Goal: Communication & Community: Participate in discussion

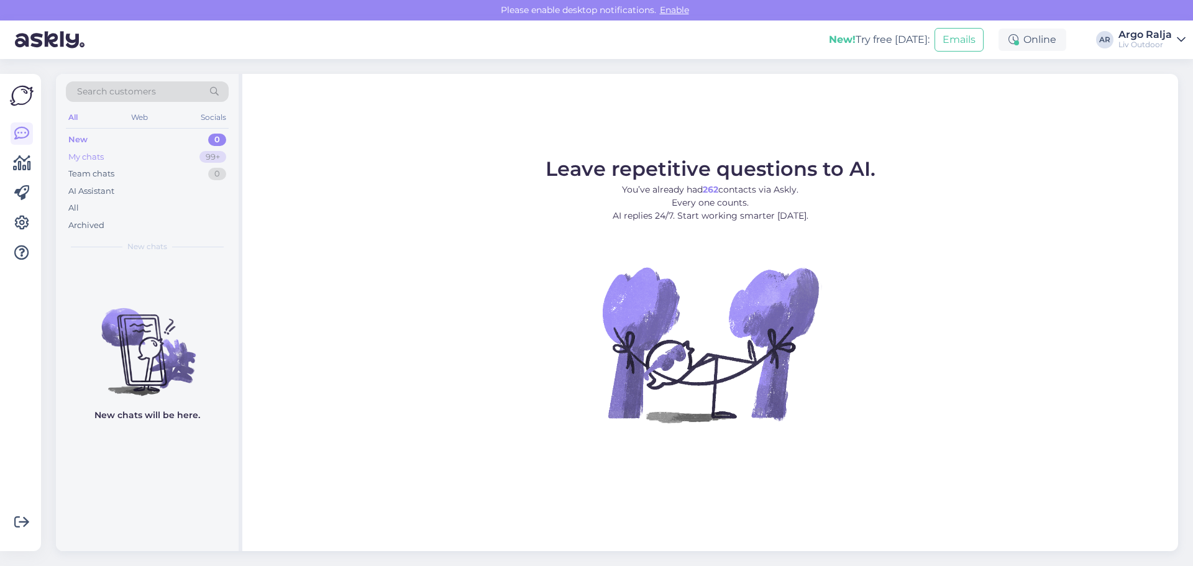
click at [88, 155] on div "My chats" at bounding box center [85, 157] width 35 height 12
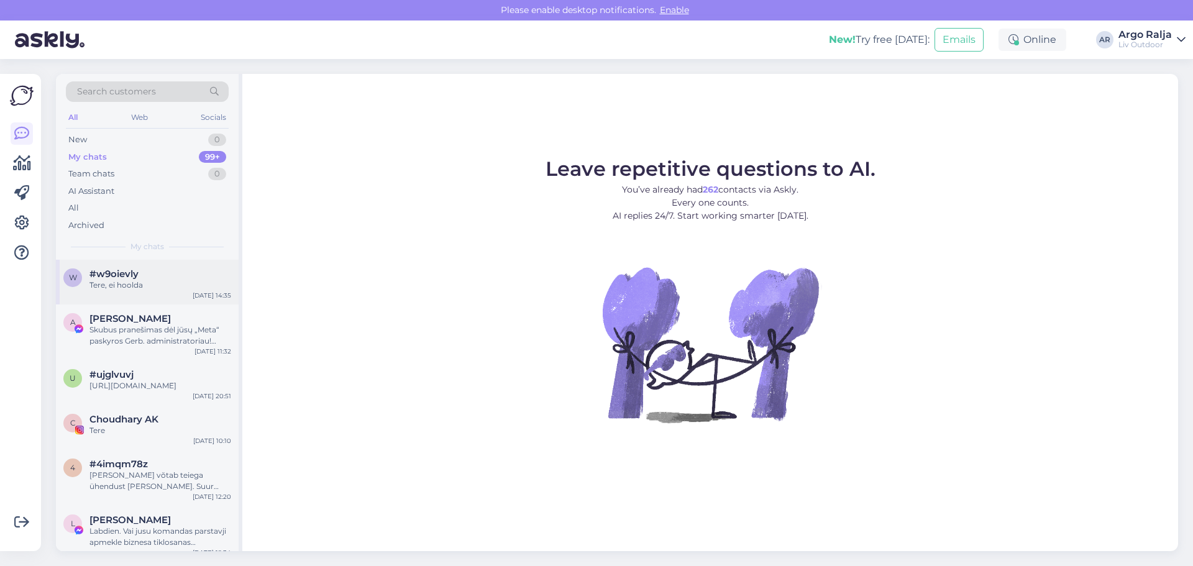
click at [108, 273] on span "#w9oievly" at bounding box center [113, 273] width 49 height 11
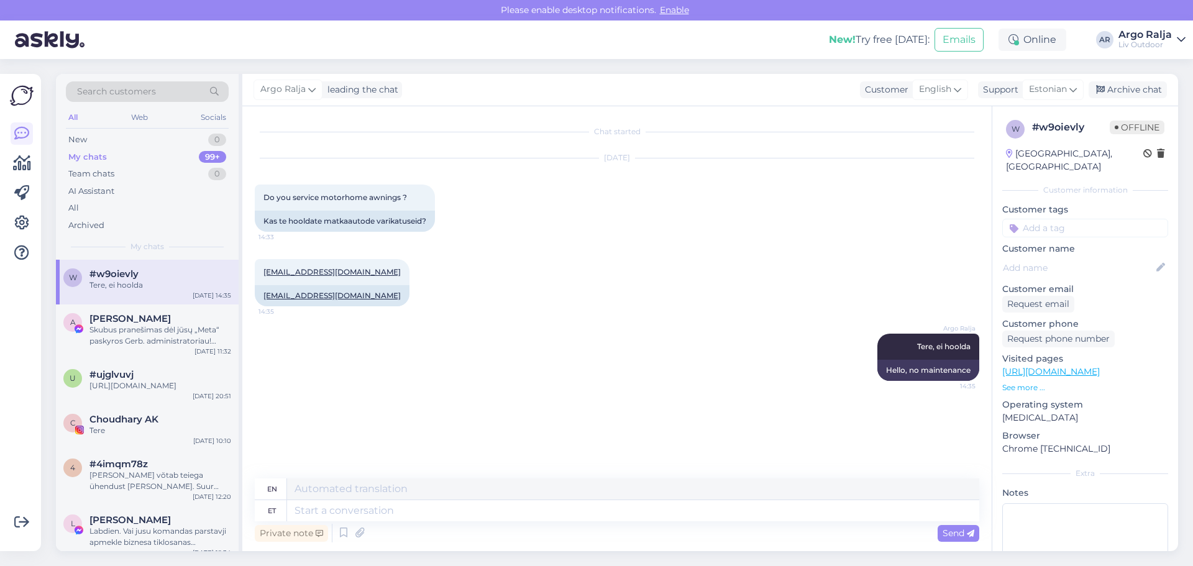
click at [171, 283] on div "Tere, ei hoolda" at bounding box center [160, 285] width 142 height 11
